Goal: Task Accomplishment & Management: Complete application form

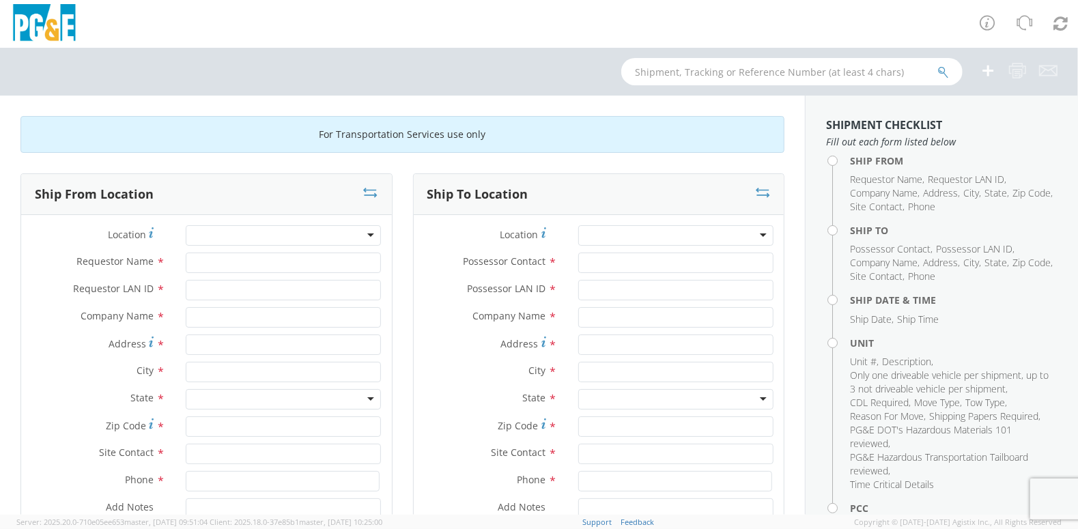
click at [751, 231] on div at bounding box center [675, 235] width 195 height 20
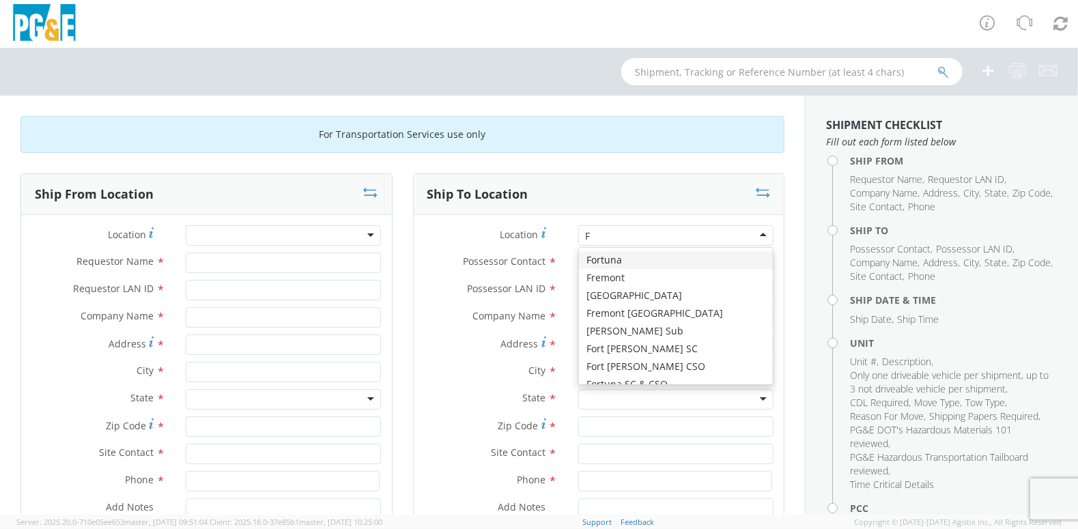
type input "FR"
type input "PG&E"
type input "[STREET_ADDRESS]"
type input "FREMONT"
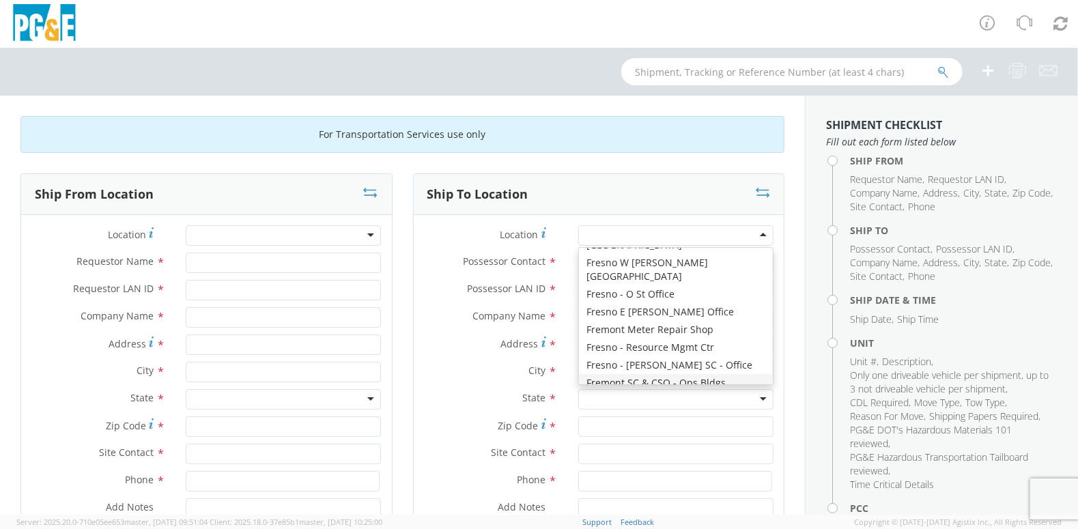
type input "94538"
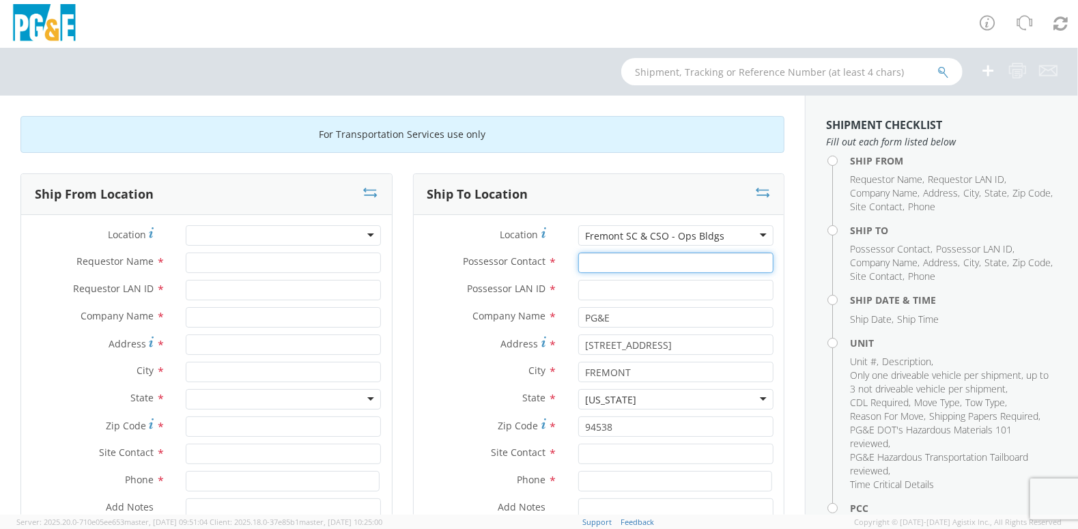
click at [626, 266] on input "Possessor Contact *" at bounding box center [675, 263] width 195 height 20
type input "[PERSON_NAME]"
click at [608, 285] on input "Possessor LAN ID *" at bounding box center [675, 290] width 195 height 20
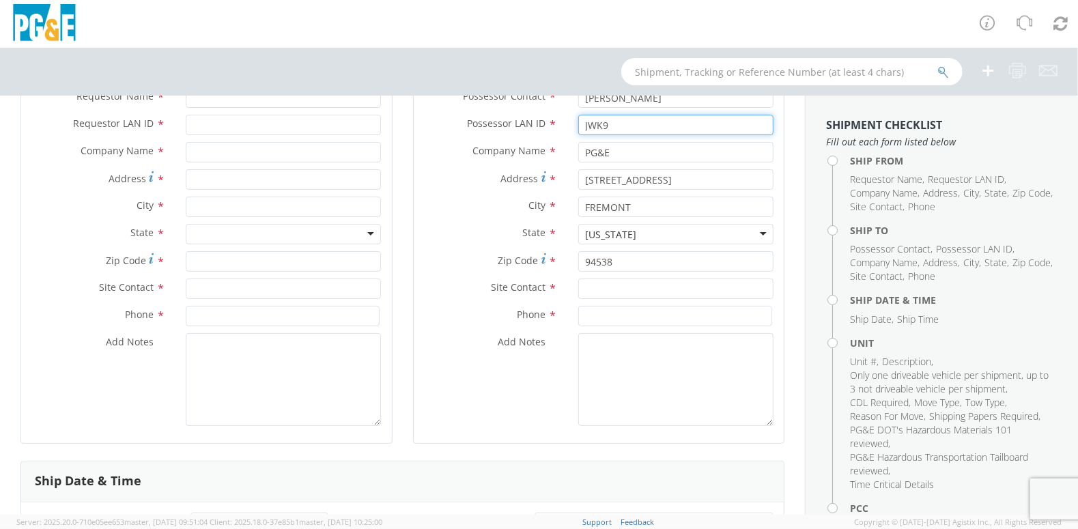
scroll to position [205, 0]
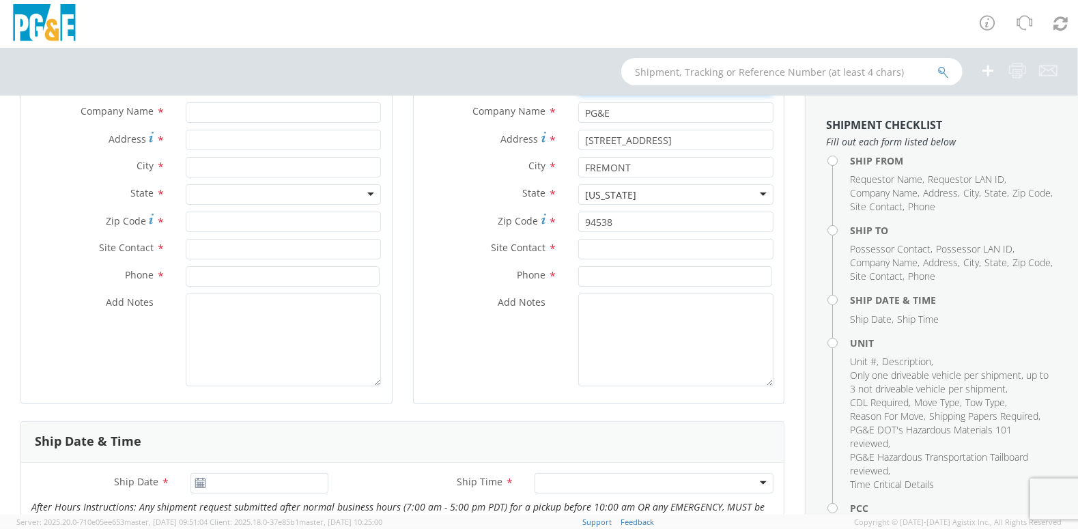
type input "JWK9"
click at [614, 246] on input "text" at bounding box center [675, 249] width 195 height 20
type input "[PERSON_NAME]"
click at [626, 281] on input at bounding box center [675, 276] width 194 height 20
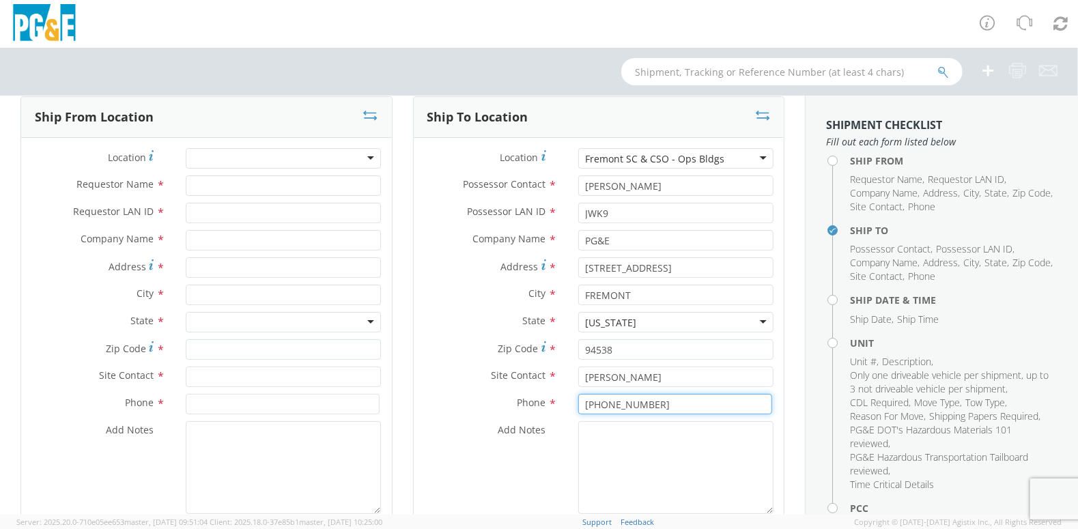
scroll to position [68, 0]
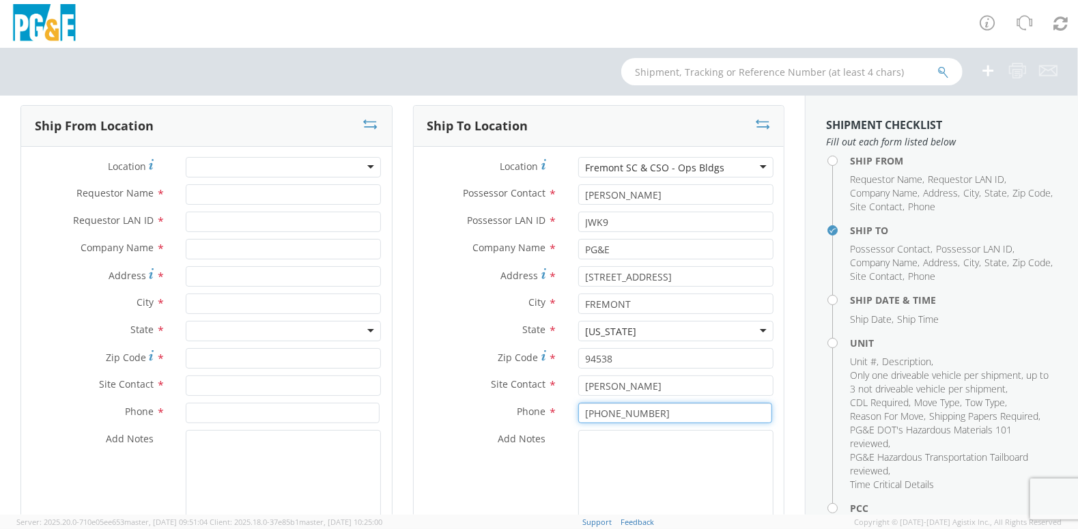
type input "[PHONE_NUMBER]"
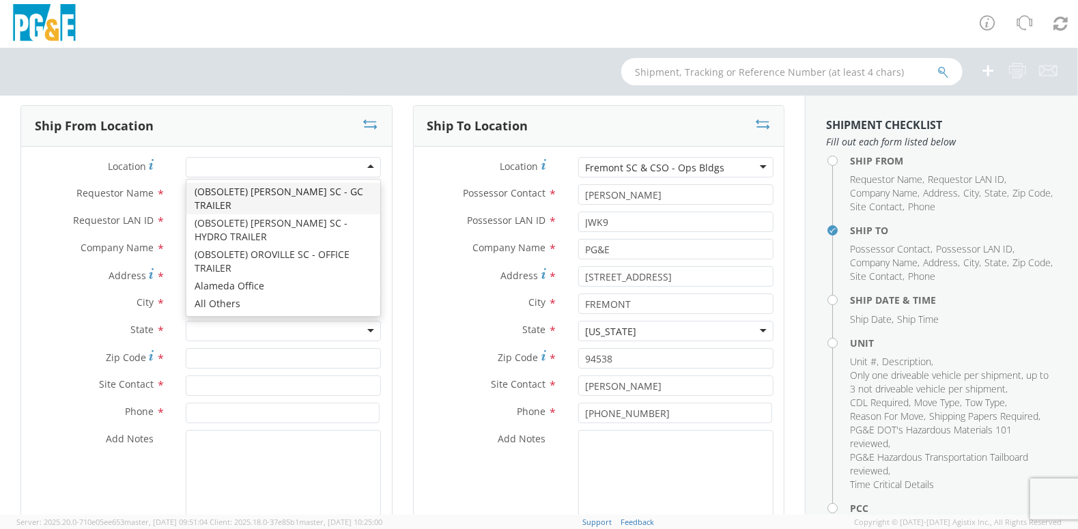
click at [230, 161] on div at bounding box center [283, 167] width 195 height 20
click at [158, 184] on label "Requestor Name *" at bounding box center [98, 193] width 154 height 18
click at [186, 184] on input "Requestor Name *" at bounding box center [283, 194] width 195 height 20
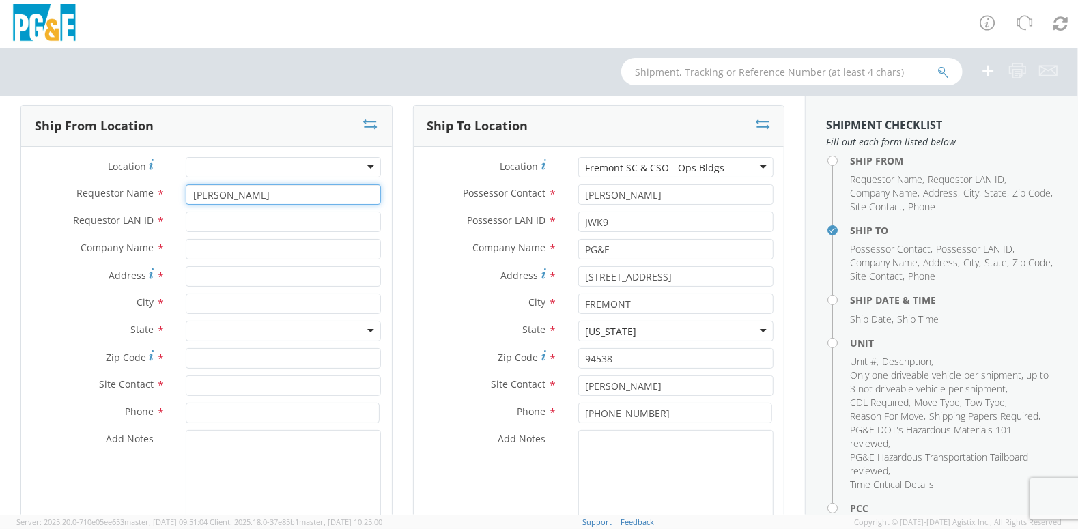
type input "[PERSON_NAME]"
click at [228, 226] on input "Requestor LAN ID *" at bounding box center [283, 222] width 195 height 20
type input "JWK9"
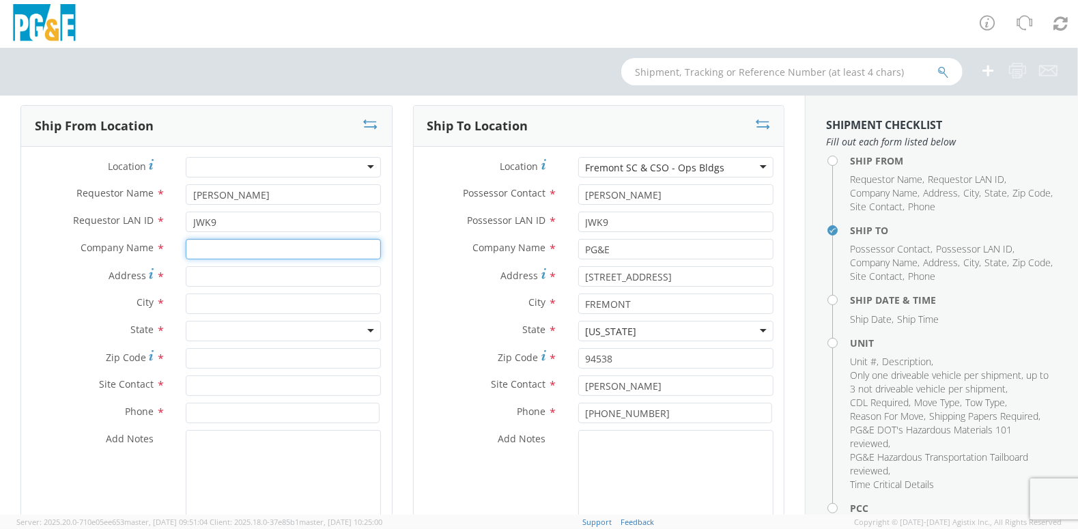
click at [208, 255] on input "text" at bounding box center [283, 249] width 195 height 20
click at [235, 282] on input "Address *" at bounding box center [283, 276] width 195 height 20
type input "[STREET_ADDRESS][PERSON_NAME]"
click at [223, 310] on input "text" at bounding box center [283, 304] width 195 height 20
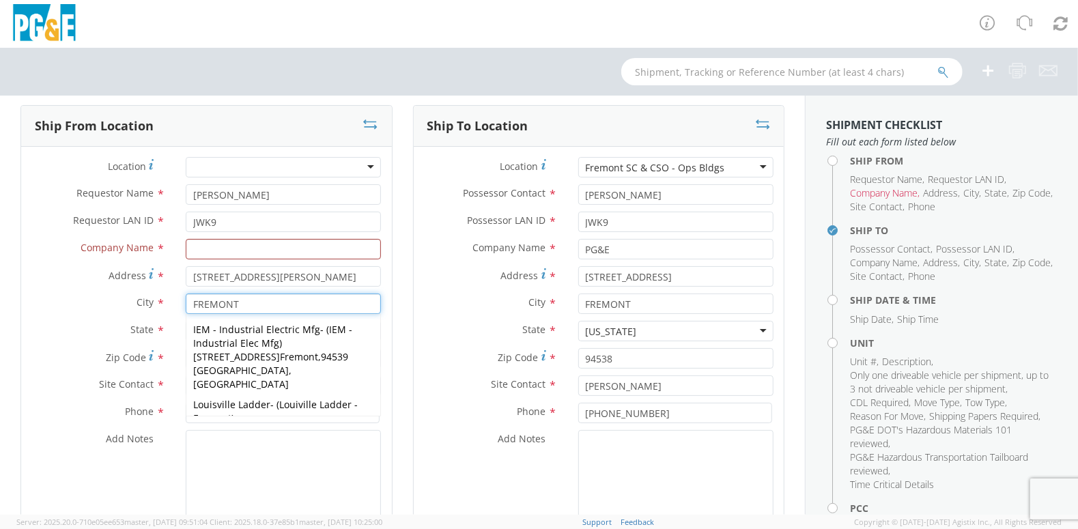
type input "FREMONT"
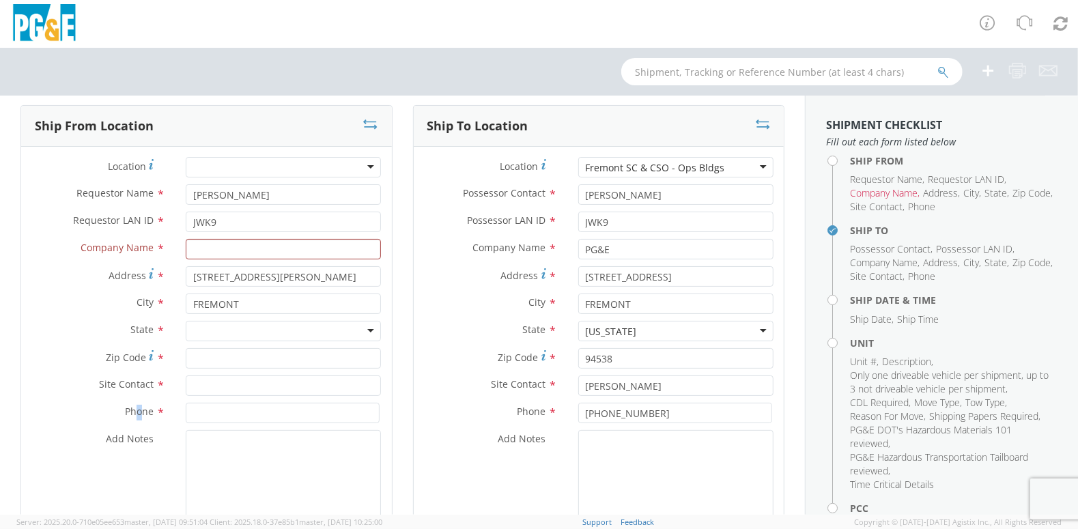
drag, startPoint x: 136, startPoint y: 421, endPoint x: 127, endPoint y: 419, distance: 9.1
click at [127, 419] on div "Phone *" at bounding box center [206, 413] width 371 height 20
click at [366, 330] on div at bounding box center [283, 331] width 195 height 20
click at [258, 365] on input "Zip Code *" at bounding box center [283, 358] width 195 height 20
type input "94538"
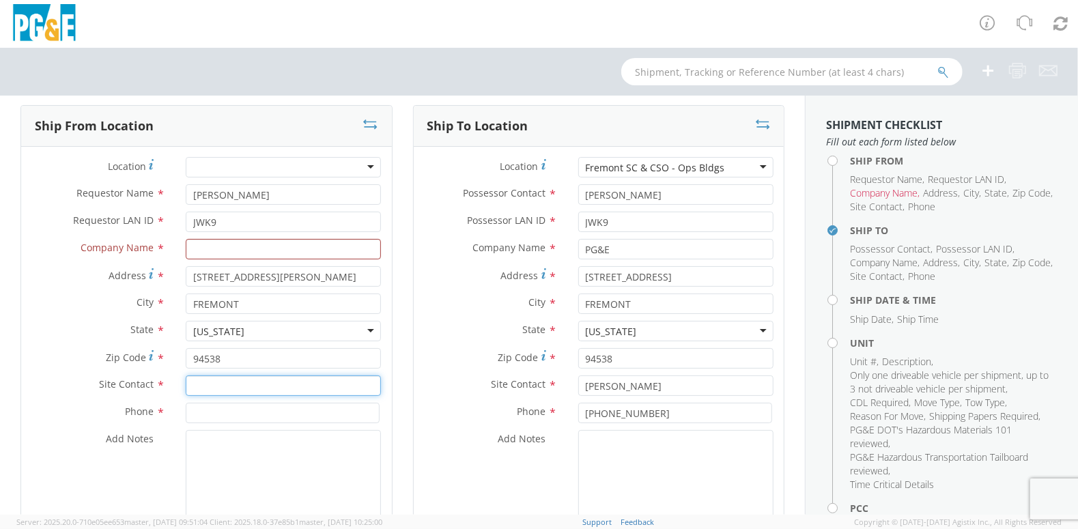
click at [274, 382] on input "text" at bounding box center [283, 386] width 195 height 20
type input "[PERSON_NAME]"
click at [234, 417] on input at bounding box center [283, 413] width 194 height 20
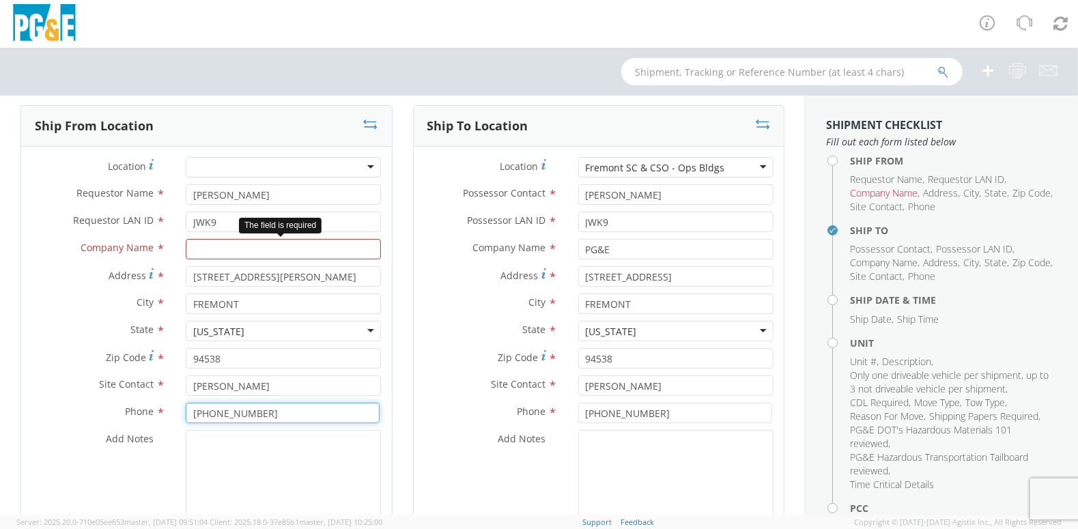
type input "[PHONE_NUMBER]"
click at [242, 244] on input "text" at bounding box center [283, 249] width 195 height 20
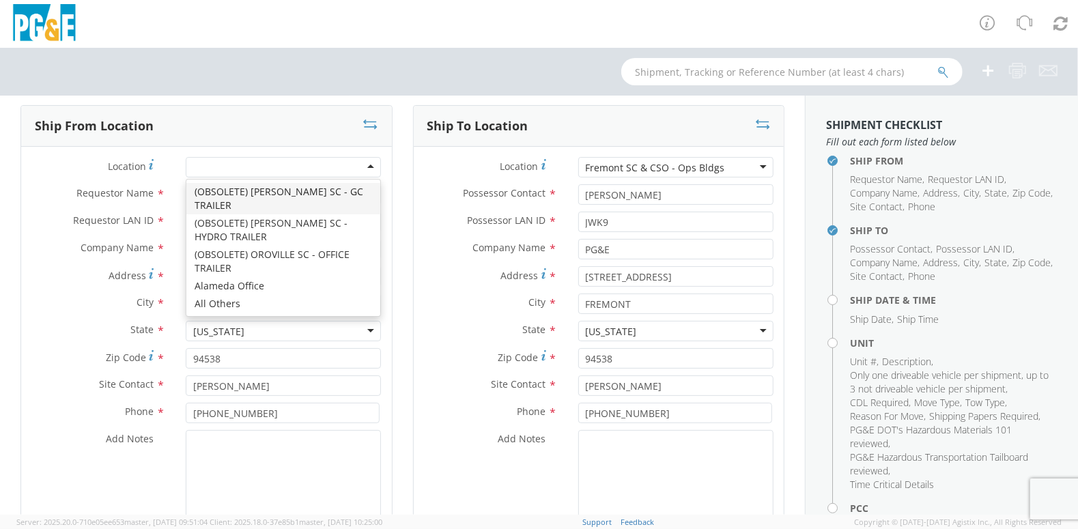
click at [273, 169] on div at bounding box center [283, 167] width 195 height 20
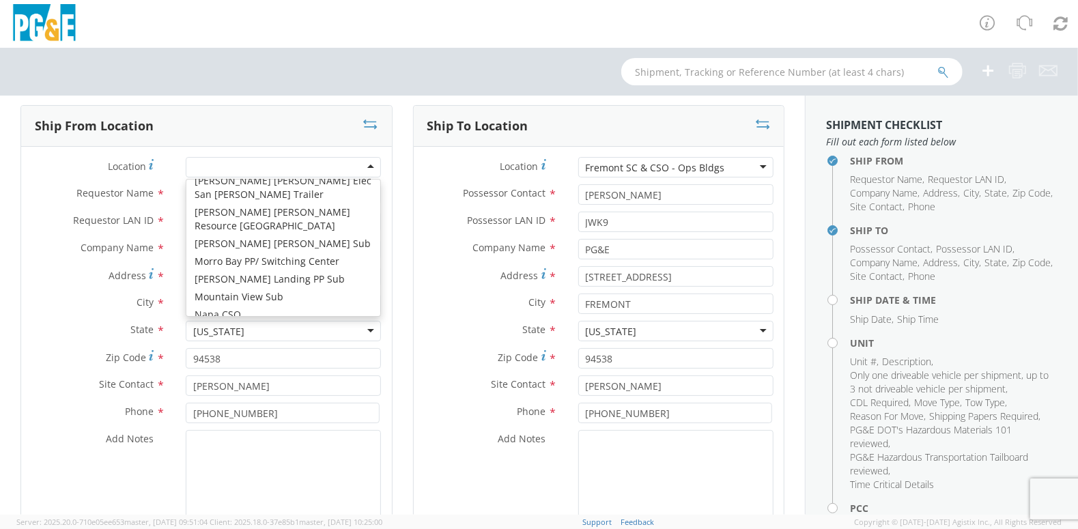
scroll to position [5121, 0]
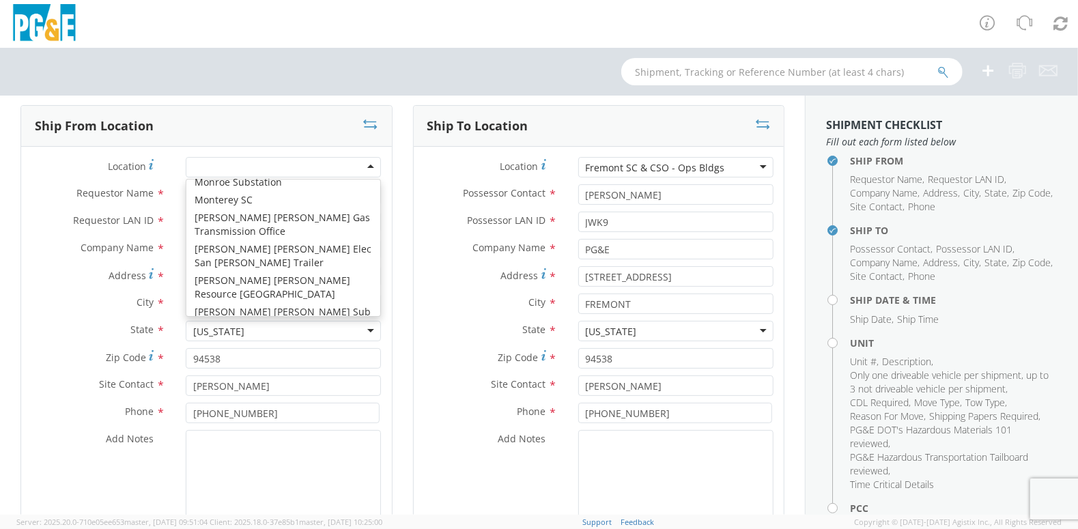
type input "PG&E"
type input "[STREET_ADDRESS]"
type input "[GEOGRAPHIC_DATA]"
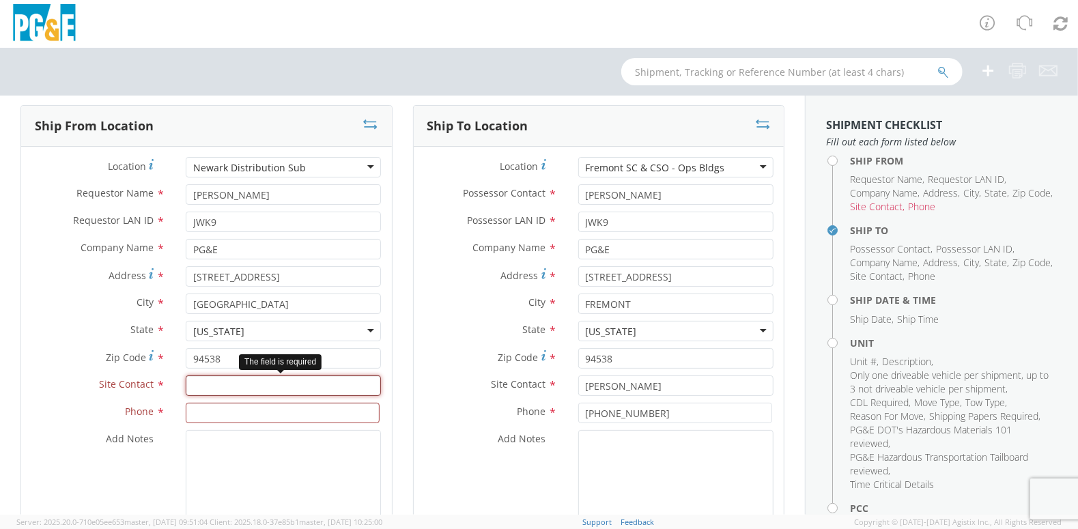
click at [266, 384] on input "text" at bounding box center [283, 386] width 195 height 20
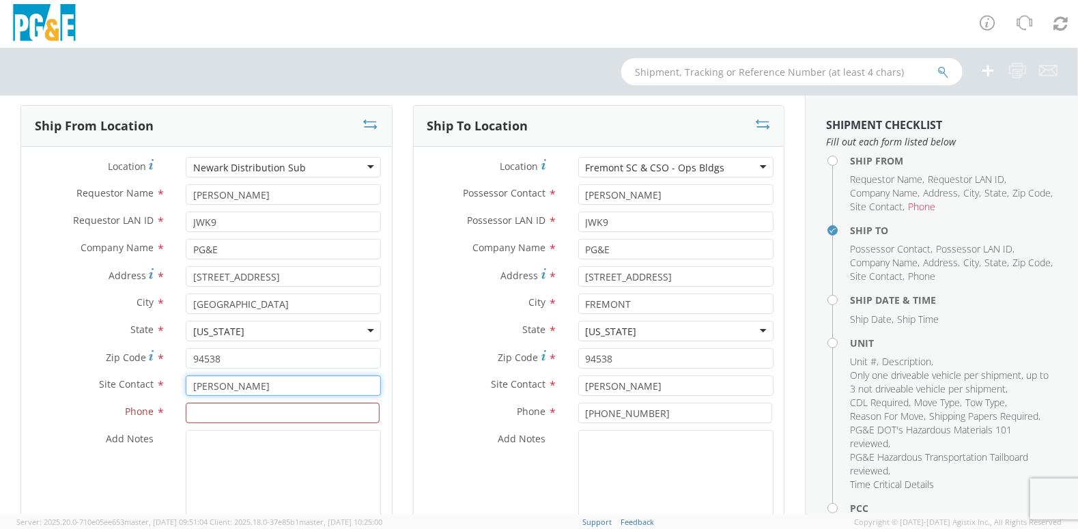
type input "[PERSON_NAME]"
click at [227, 408] on input at bounding box center [283, 413] width 194 height 20
type input "[PHONE_NUMBER]"
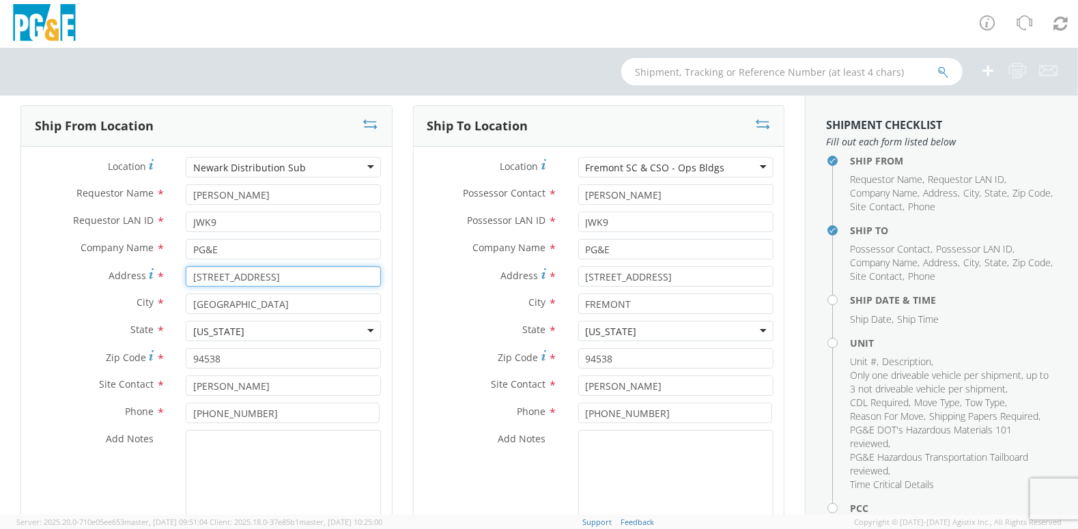
drag, startPoint x: 283, startPoint y: 277, endPoint x: 182, endPoint y: 281, distance: 101.1
click at [182, 281] on div "[STREET_ADDRESS]" at bounding box center [283, 276] width 216 height 20
type input "[STREET_ADDRESS][PERSON_NAME]"
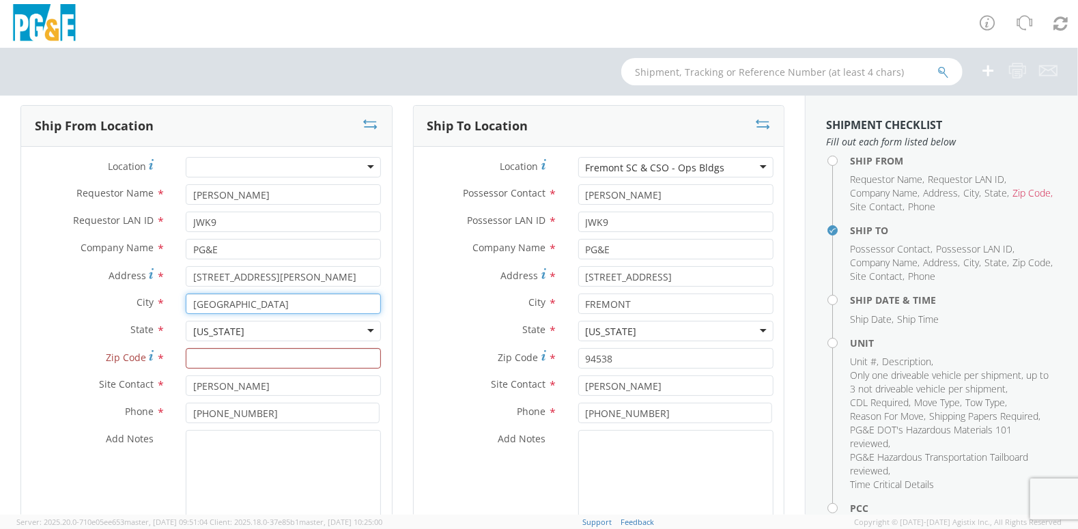
drag, startPoint x: 231, startPoint y: 308, endPoint x: 175, endPoint y: 303, distance: 56.2
click at [175, 303] on div "[GEOGRAPHIC_DATA] FREMONT IEM - Industrial Electric Mfg - ( IEM - Industrial El…" at bounding box center [283, 304] width 216 height 20
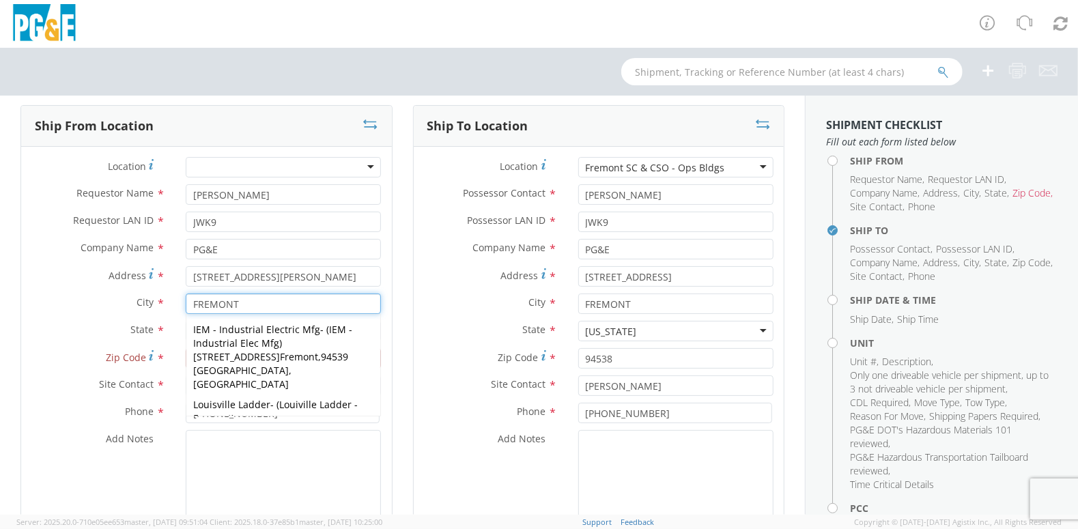
type input "FREMONT"
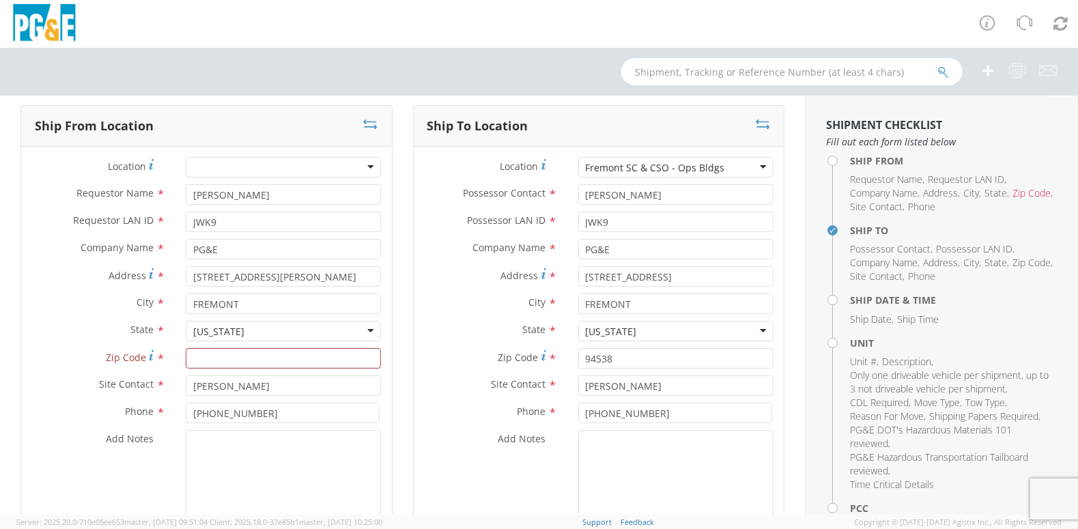
click at [54, 305] on label "City *" at bounding box center [98, 303] width 154 height 18
click at [269, 362] on input "Zip Code *" at bounding box center [283, 358] width 195 height 20
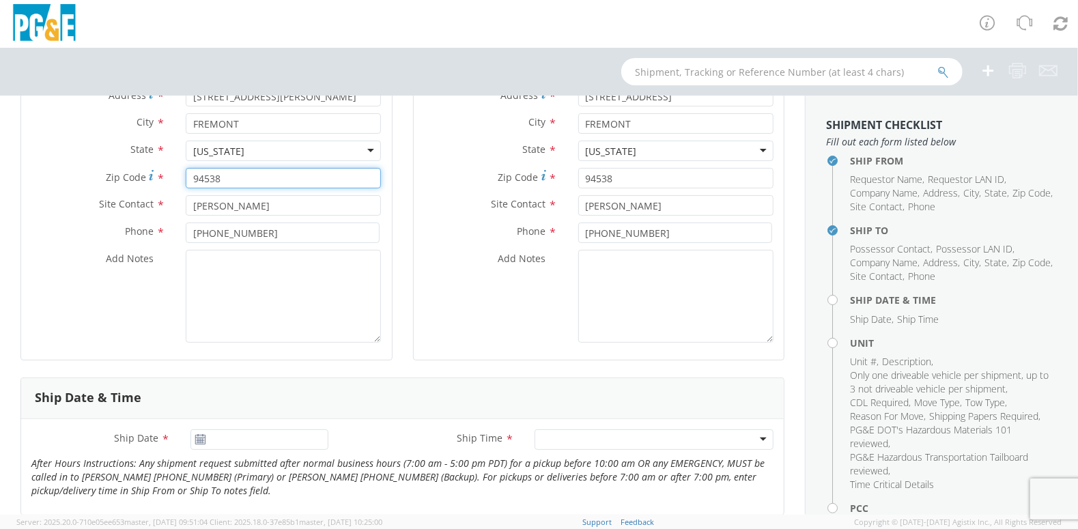
scroll to position [273, 0]
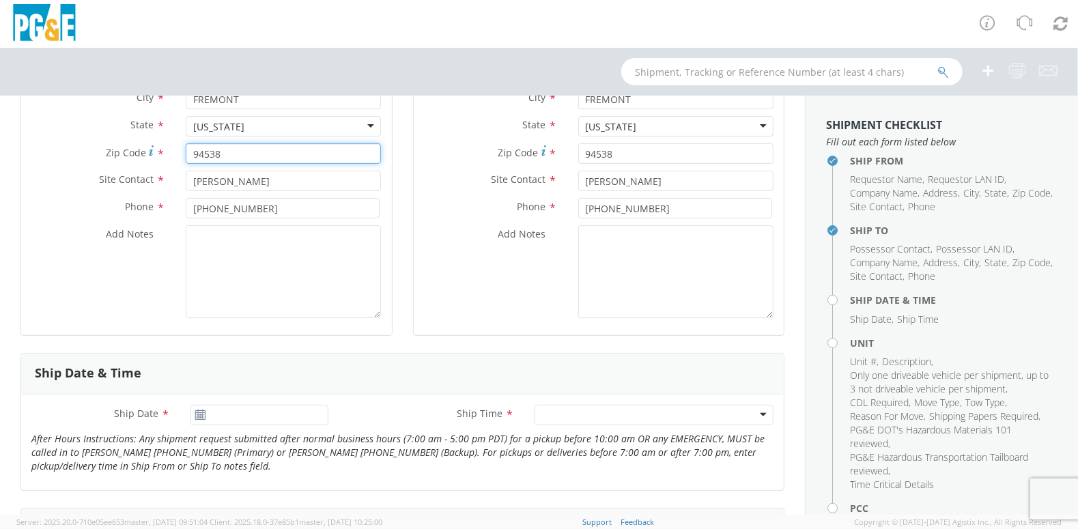
type input "94538"
click at [197, 411] on icon at bounding box center [201, 415] width 12 height 11
click at [198, 414] on use at bounding box center [200, 415] width 10 height 10
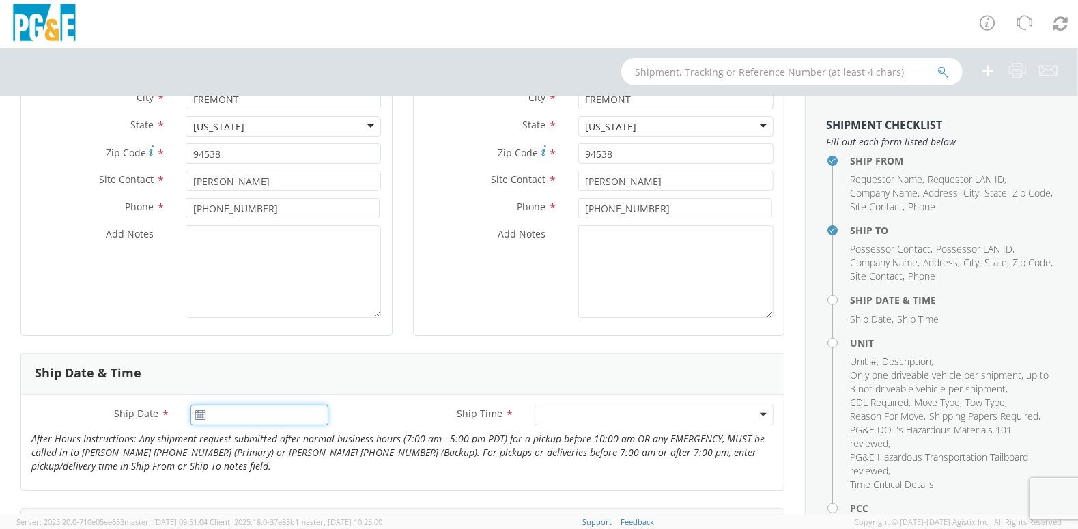
type input "[DATE]"
click at [233, 417] on input "[DATE]" at bounding box center [259, 415] width 139 height 20
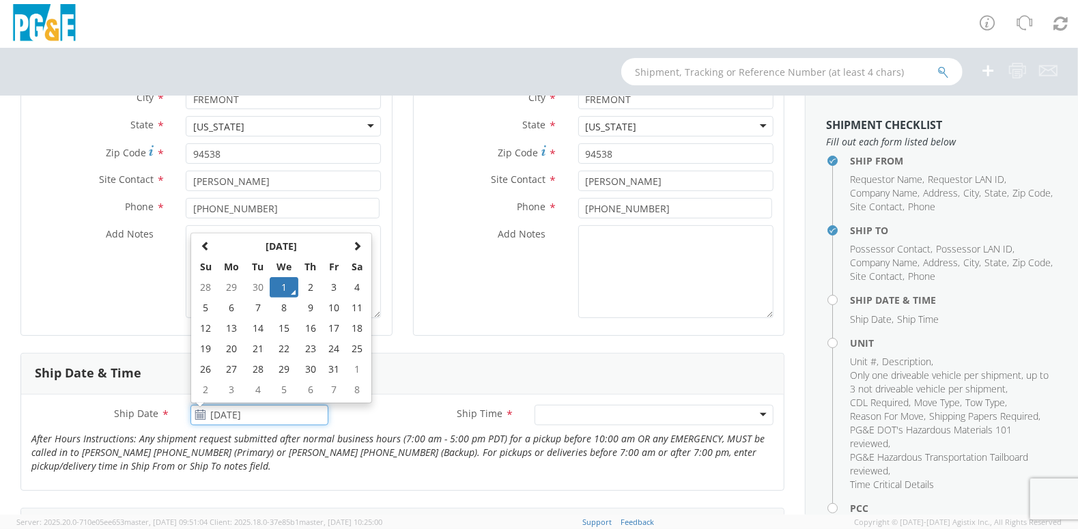
click at [285, 286] on td "1" at bounding box center [284, 287] width 29 height 20
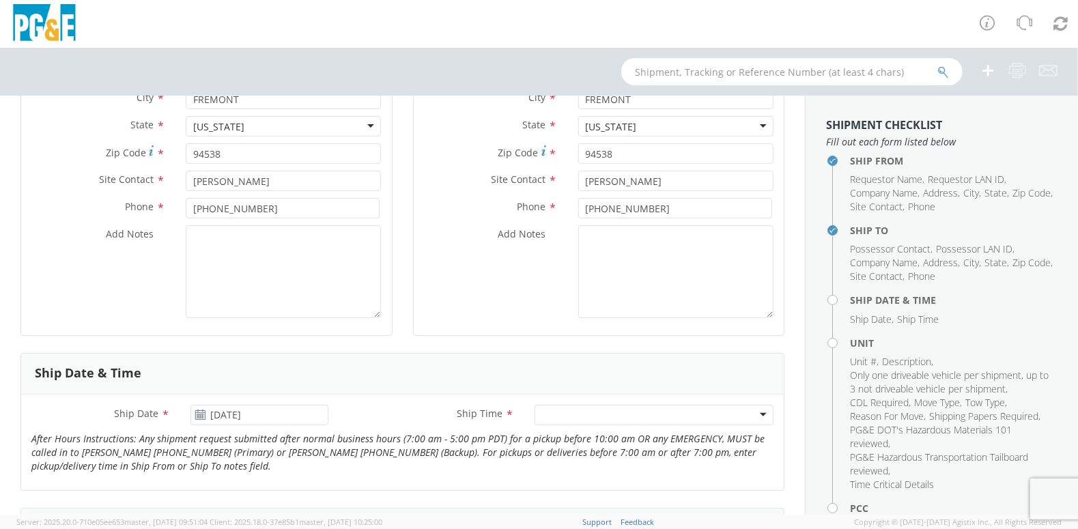
click at [755, 413] on div at bounding box center [654, 415] width 239 height 20
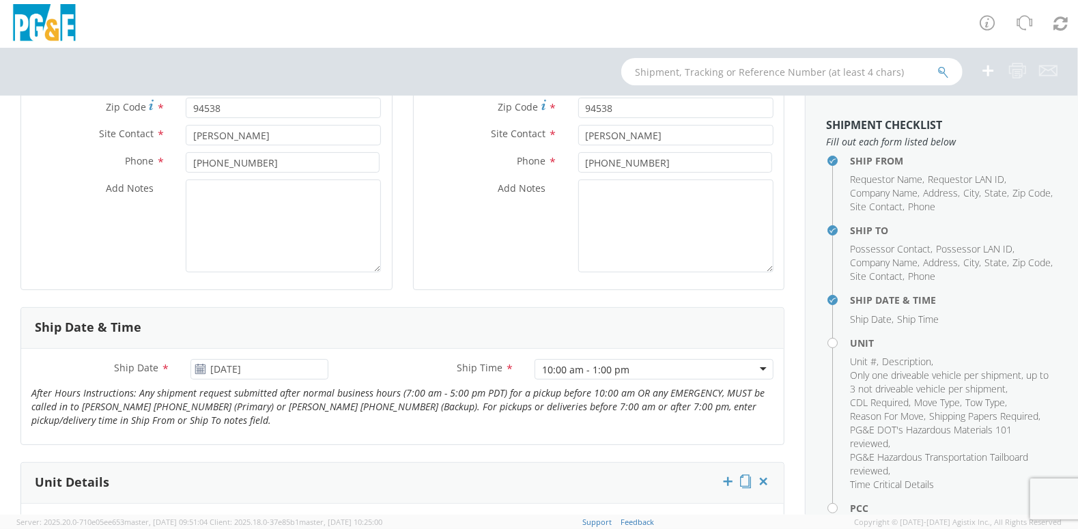
scroll to position [478, 0]
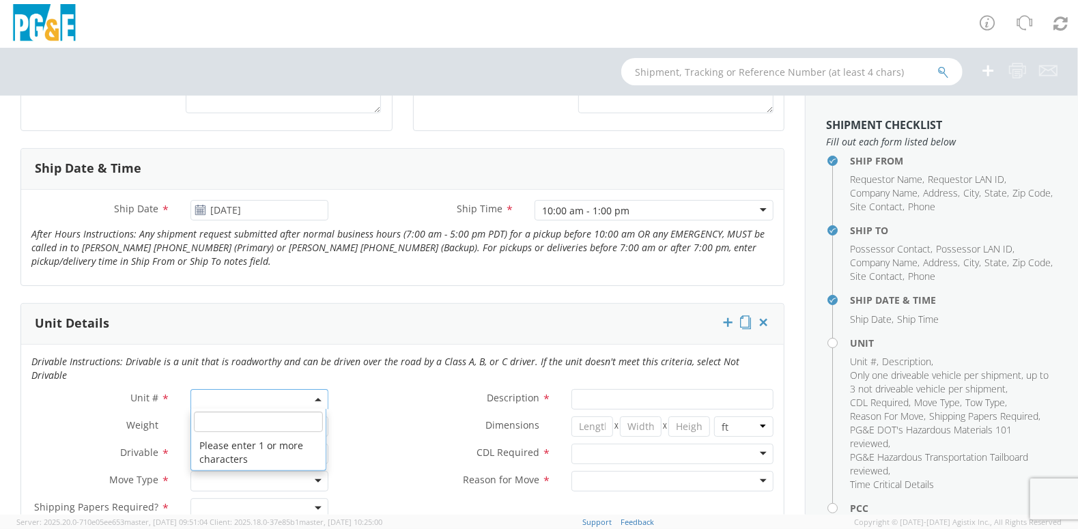
click at [315, 398] on b at bounding box center [318, 399] width 7 height 3
click at [257, 412] on input "search" at bounding box center [259, 422] width 130 height 20
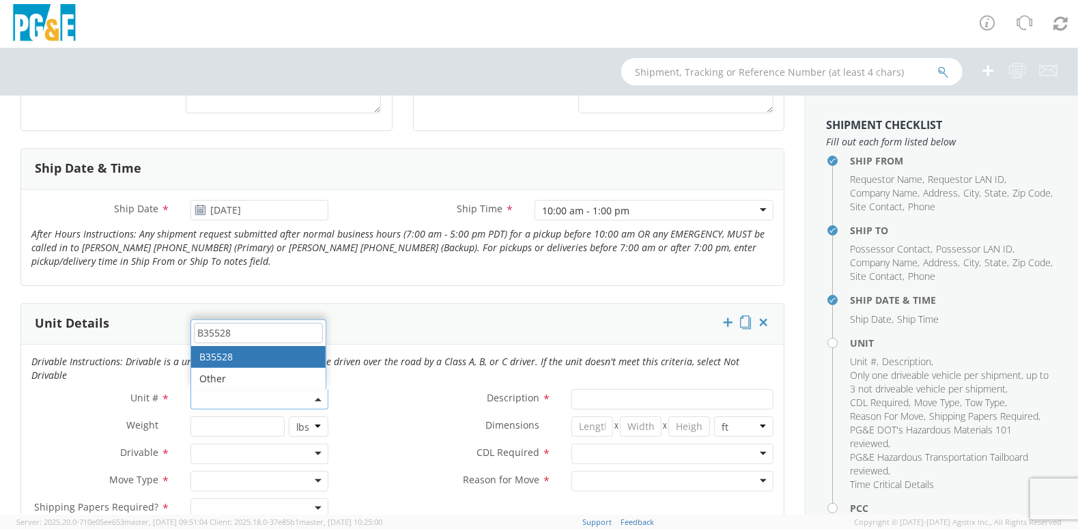
type input "B35528"
type input "EQ; MATERIAL HANDLER"
type input "0"
select select "B35528"
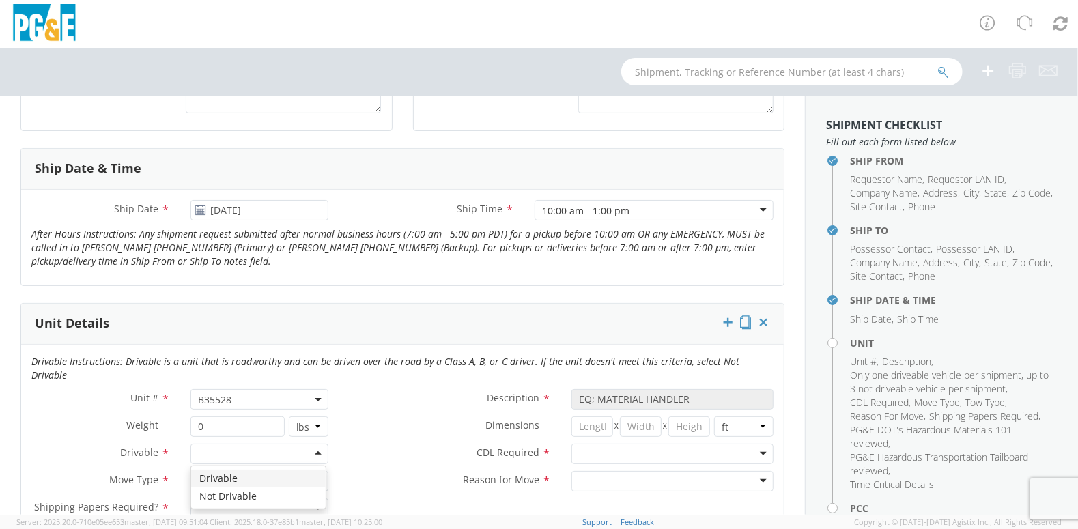
click at [319, 444] on div at bounding box center [259, 454] width 139 height 20
click at [317, 471] on div at bounding box center [259, 481] width 139 height 20
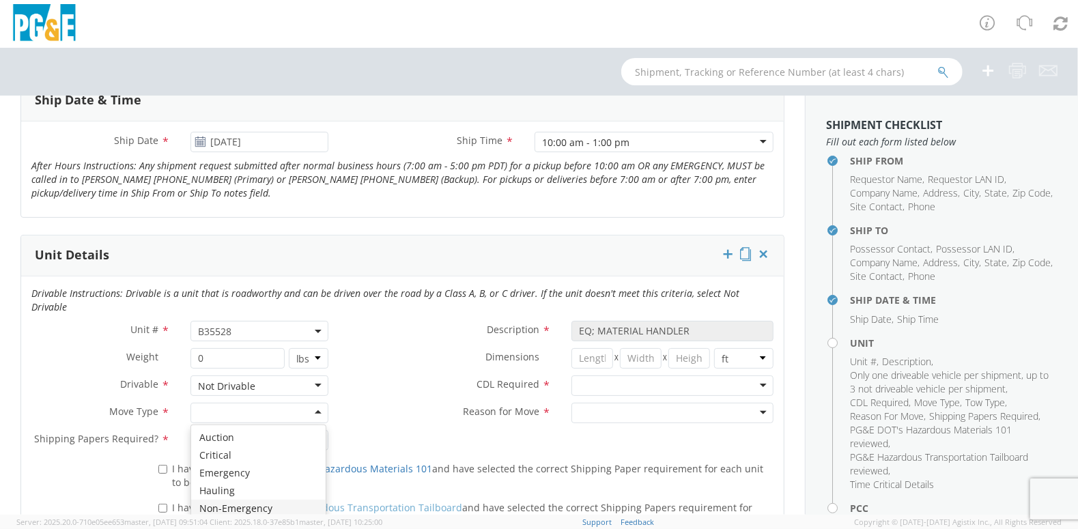
scroll to position [614, 0]
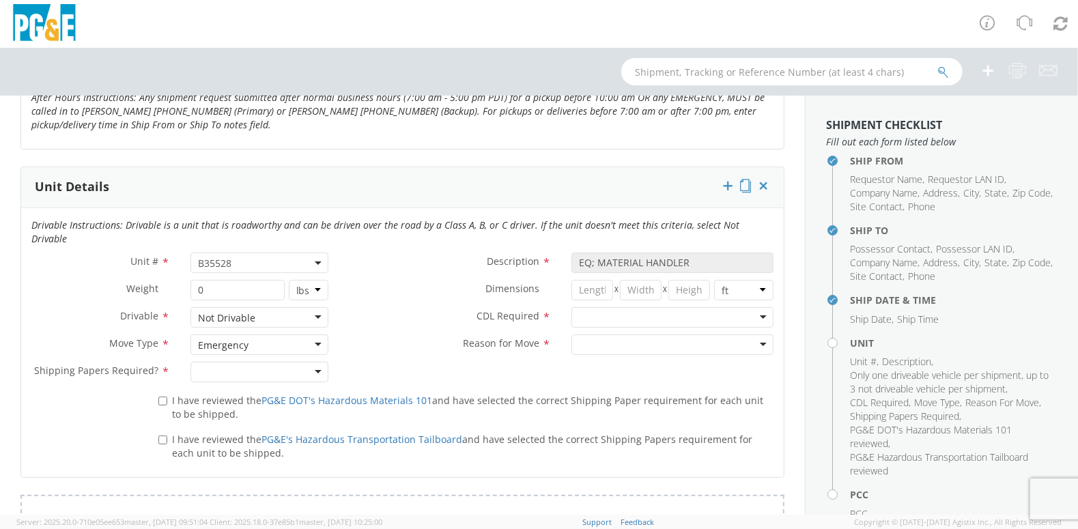
click at [315, 362] on div at bounding box center [259, 372] width 139 height 20
click at [166, 392] on label "I have reviewed the PG&E DOT's Hazardous Materials 101 and have selected the co…" at bounding box center [465, 406] width 615 height 29
click at [166, 397] on input "I have reviewed the PG&E DOT's Hazardous Materials 101 and have selected the co…" at bounding box center [162, 401] width 9 height 9
checkbox input "true"
click at [166, 431] on label "I have reviewed the PG&E's Hazardous Transportation Tailboard and have selected…" at bounding box center [465, 445] width 615 height 29
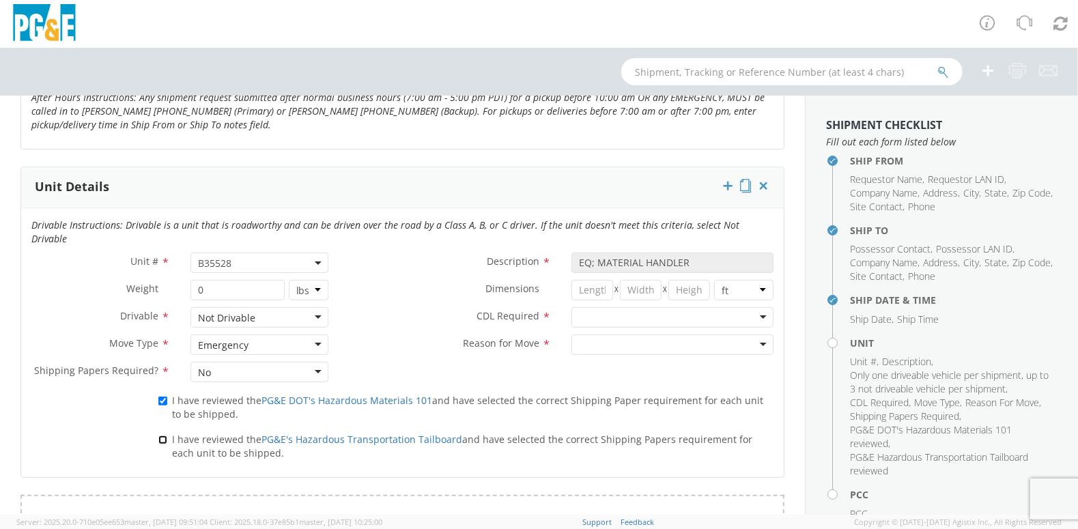
click at [166, 436] on input "I have reviewed the PG&E's Hazardous Transportation Tailboard and have selected…" at bounding box center [162, 440] width 9 height 9
checkbox input "true"
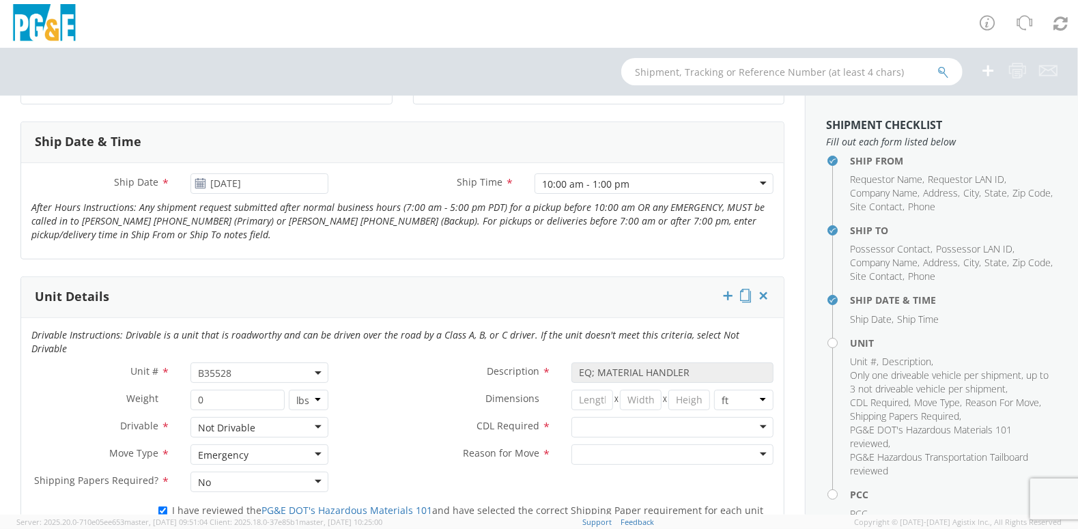
scroll to position [546, 0]
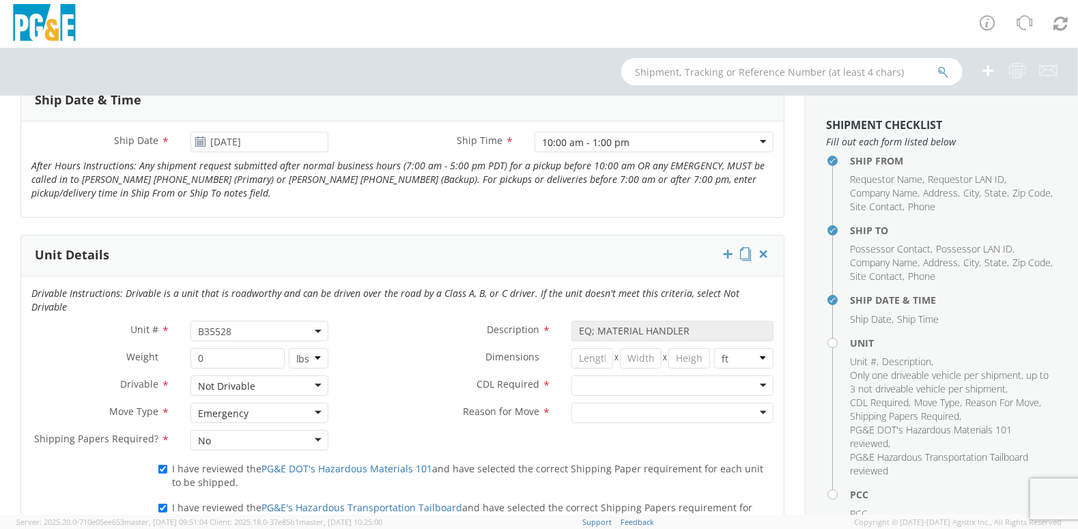
click at [756, 403] on div at bounding box center [672, 413] width 202 height 20
drag, startPoint x: 666, startPoint y: 479, endPoint x: 694, endPoint y: 456, distance: 35.9
click at [753, 376] on div at bounding box center [672, 386] width 202 height 20
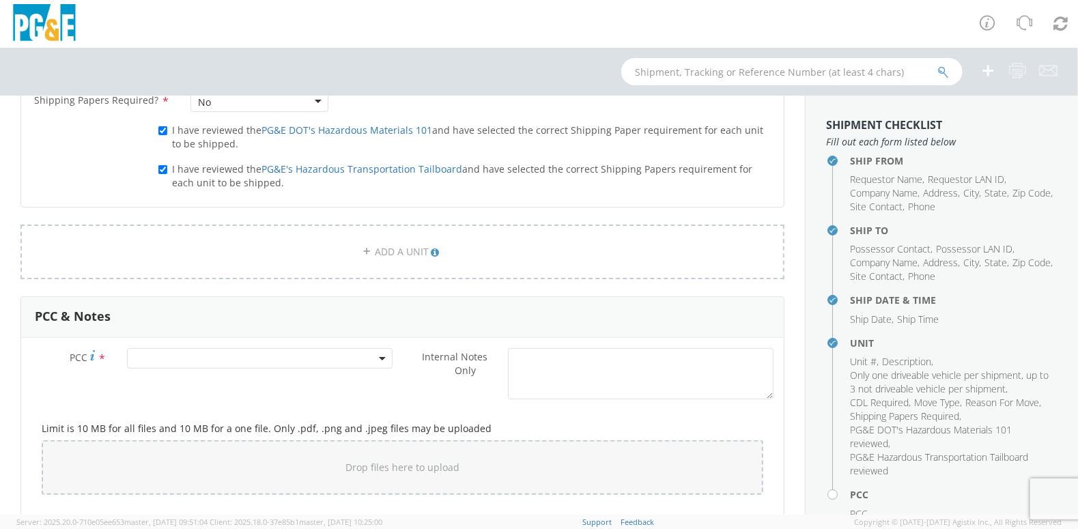
scroll to position [888, 0]
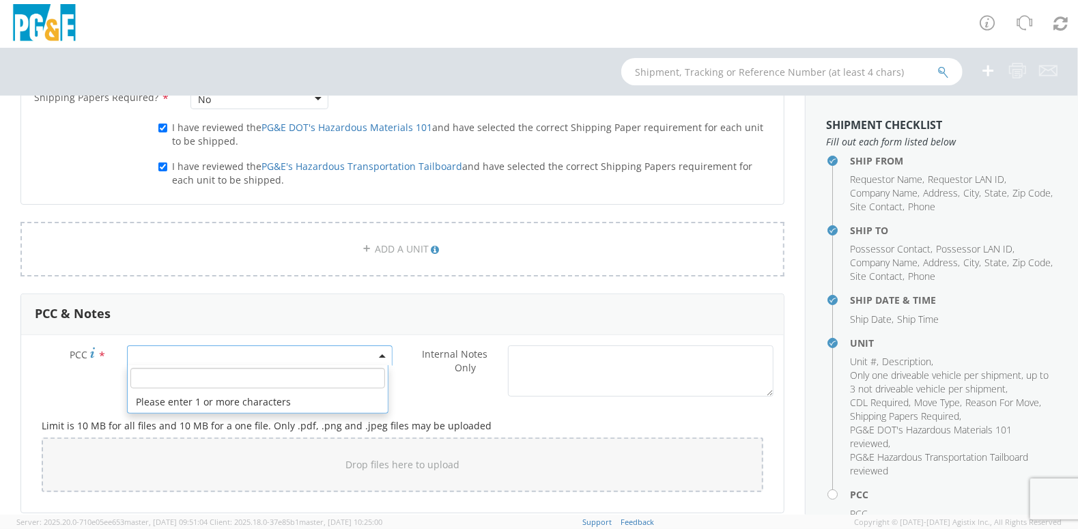
click at [382, 345] on span at bounding box center [383, 355] width 3 height 20
click at [283, 391] on li "Please enter 1 or more characters" at bounding box center [258, 402] width 261 height 22
click at [151, 368] on input "number" at bounding box center [257, 378] width 255 height 20
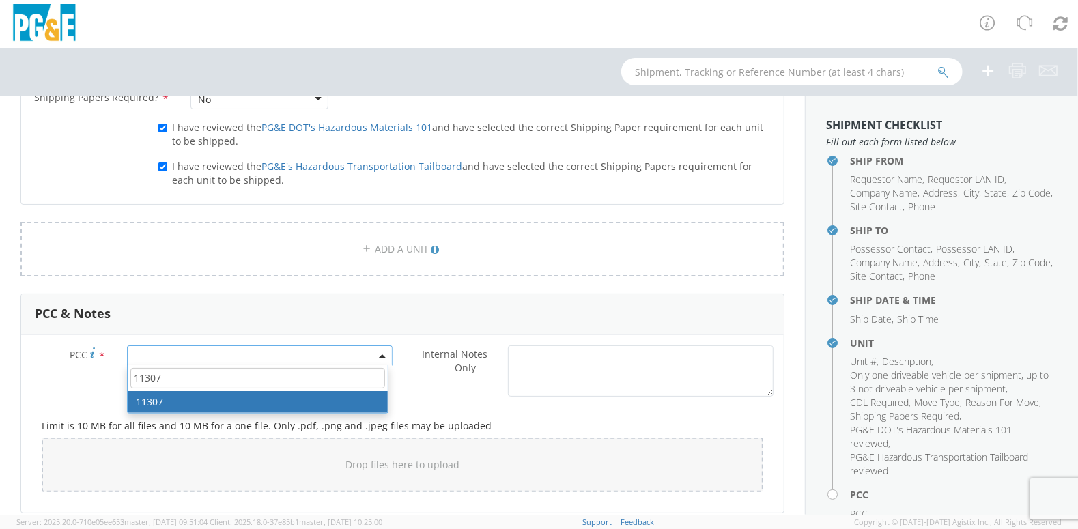
type input "11307"
drag, startPoint x: 160, startPoint y: 383, endPoint x: 169, endPoint y: 411, distance: 29.6
select select "11307"
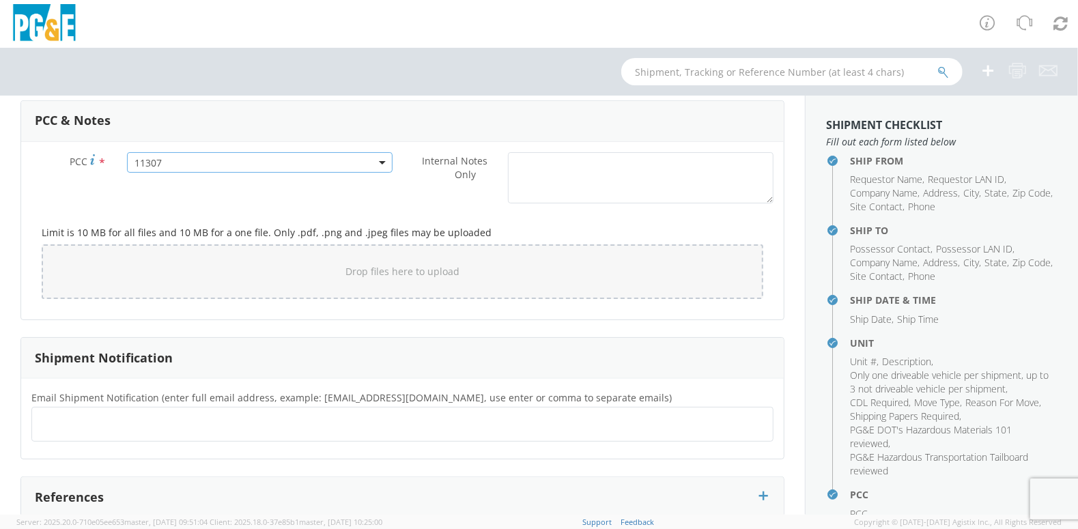
scroll to position [1092, 0]
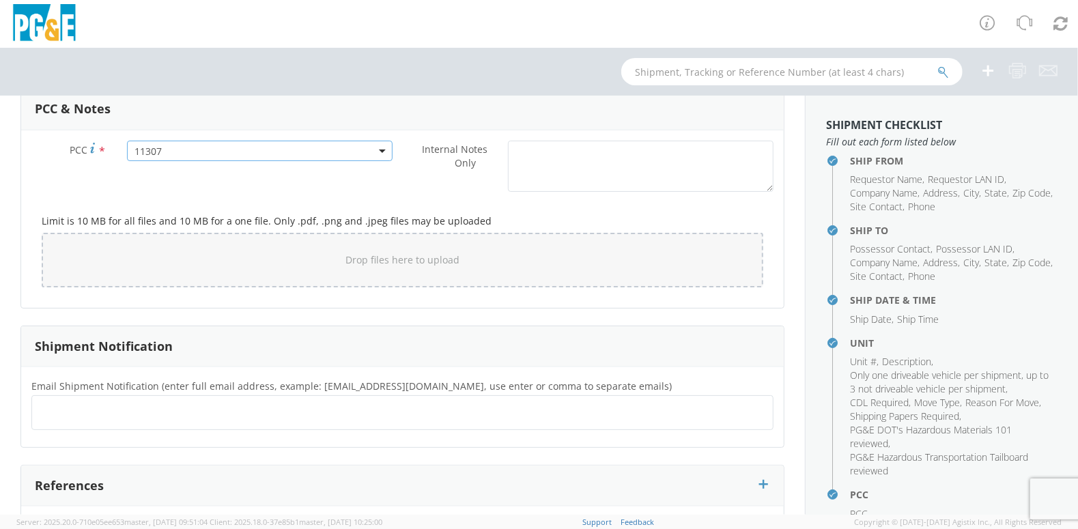
click at [258, 401] on ul at bounding box center [403, 412] width 730 height 23
type input "[EMAIL_ADDRESS][DOMAIN_NAME]"
type input "[EMAIL_ADDRESS][DOMAIN_NAME] [EMAIL_ADDRESS][DOMAIN_NAME]"
click at [233, 403] on input "[EMAIL_ADDRESS][DOMAIN_NAME] [EMAIL_ADDRESS][DOMAIN_NAME]" at bounding box center [310, 413] width 154 height 20
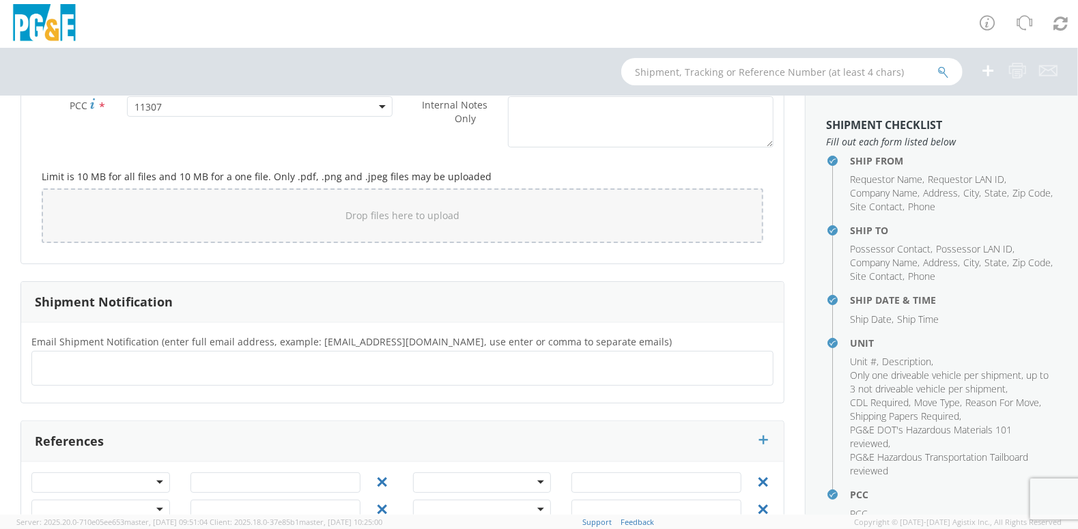
scroll to position [1159, 0]
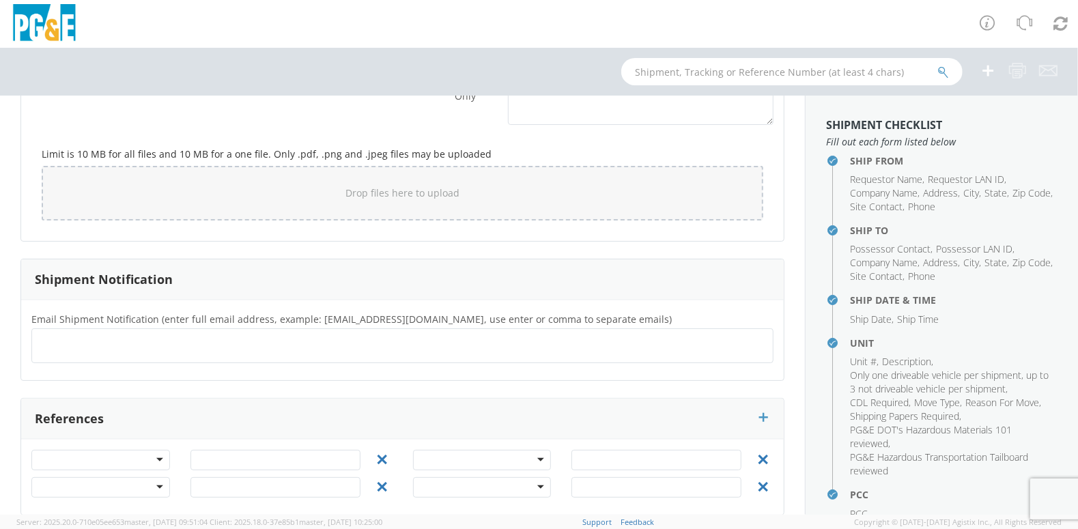
click at [123, 335] on ul at bounding box center [403, 346] width 730 height 23
type input "[EMAIL_ADDRESS][DOMAIN_NAME]"
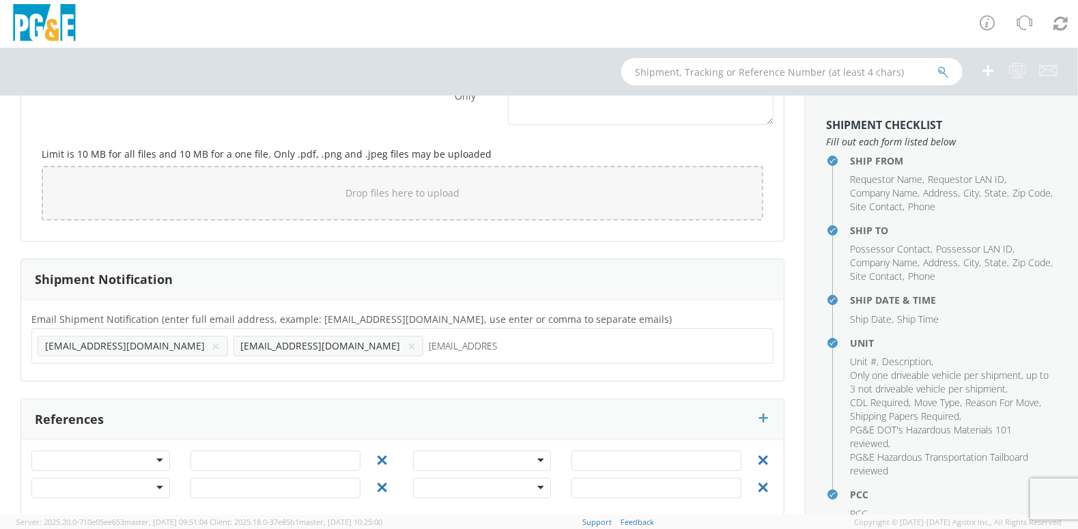
type input "[EMAIL_ADDRESS][DOMAIN_NAME]"
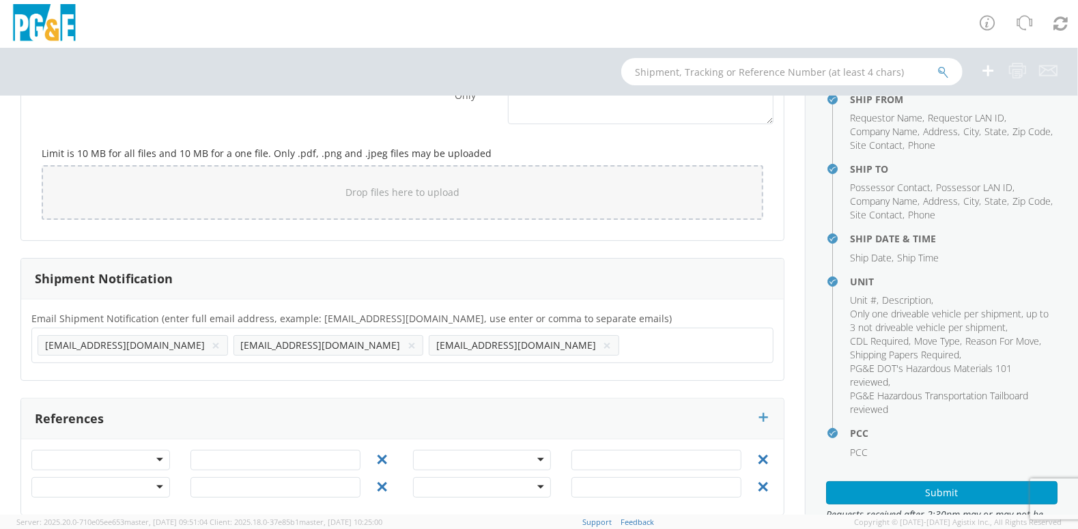
scroll to position [122, 0]
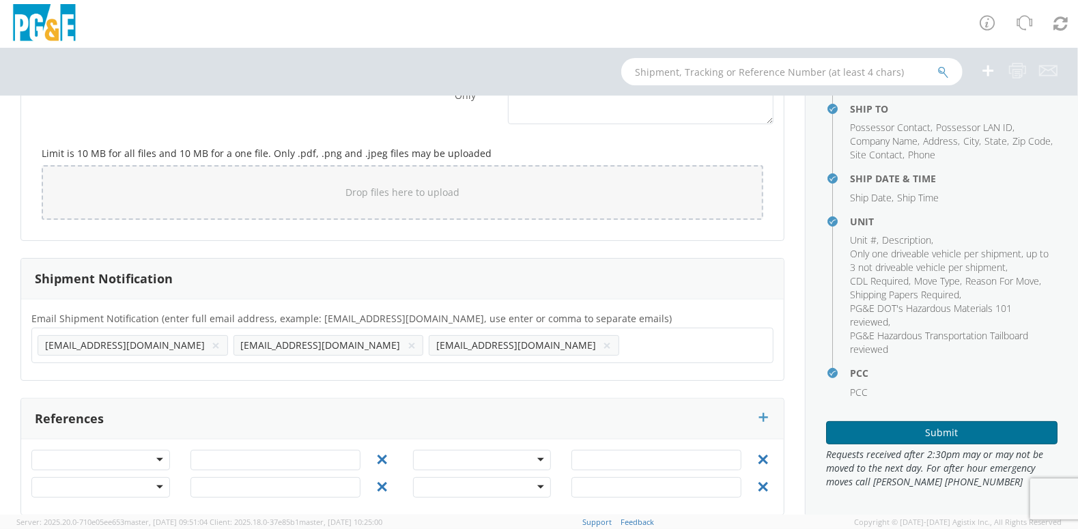
click at [946, 433] on button "Submit" at bounding box center [941, 432] width 231 height 23
